Goal: Task Accomplishment & Management: Manage account settings

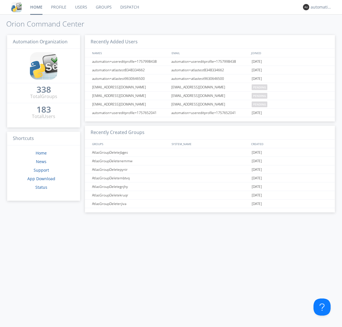
click at [129, 7] on link "Dispatch" at bounding box center [129, 7] width 27 height 14
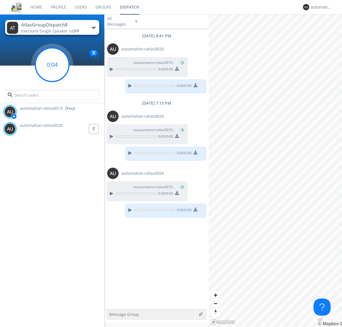
click at [52, 65] on g at bounding box center [52, 65] width 34 height 34
click at [320, 7] on div "automation+atlas0019" at bounding box center [321, 7] width 21 height 6
click at [325, 30] on div "Log Out" at bounding box center [324, 30] width 29 height 10
